Goal: Task Accomplishment & Management: Manage account settings

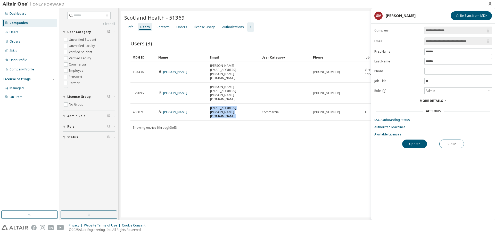
click at [489, 5] on icon "button" at bounding box center [490, 4] width 4 height 4
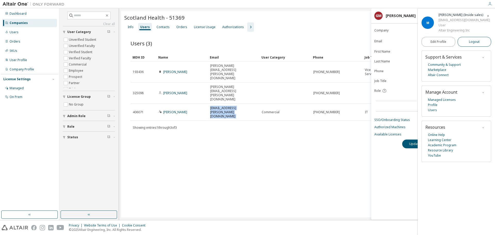
click at [477, 39] on span "Logout" at bounding box center [474, 41] width 11 height 5
